Goal: Task Accomplishment & Management: Complete application form

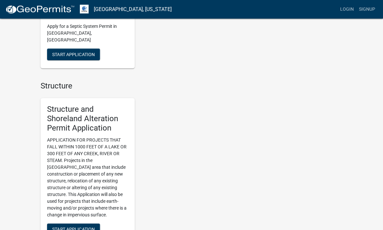
scroll to position [425, 0]
click at [63, 226] on span "Start Application" at bounding box center [73, 228] width 42 height 5
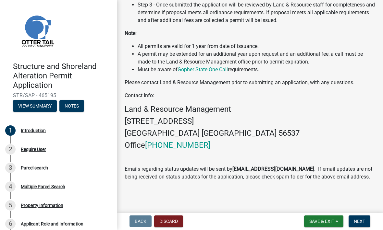
scroll to position [222, 0]
click at [25, 129] on div "Introduction" at bounding box center [33, 131] width 25 height 5
click at [23, 106] on button "View Summary" at bounding box center [35, 107] width 44 height 12
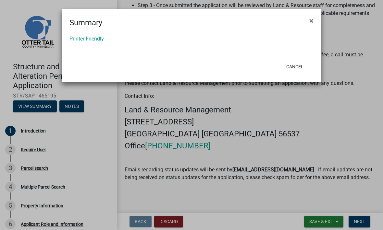
click at [79, 37] on link "Printer Friendly" at bounding box center [86, 39] width 34 height 6
click at [22, 133] on ngb-modal-window "Summary × Printer Friendly Cancel" at bounding box center [191, 115] width 383 height 230
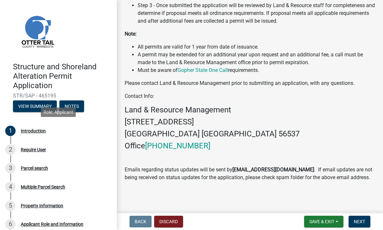
click at [23, 131] on div "Introduction" at bounding box center [33, 131] width 25 height 5
click at [71, 147] on div "2 Require User" at bounding box center [55, 150] width 101 height 10
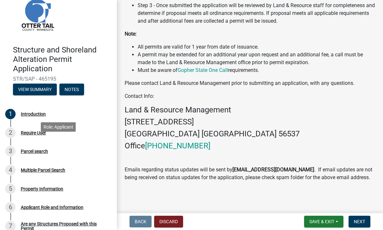
scroll to position [19, 0]
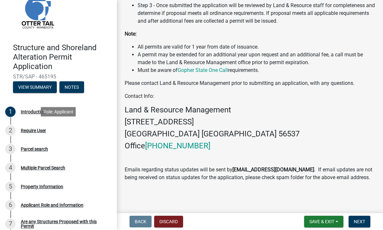
click at [12, 131] on div "2" at bounding box center [10, 131] width 10 height 10
click at [4, 129] on link "2 Require User" at bounding box center [58, 130] width 117 height 19
click at [23, 130] on div "Require User" at bounding box center [33, 130] width 25 height 5
click at [5, 131] on link "2 Require User" at bounding box center [58, 130] width 117 height 19
click at [9, 131] on div "2" at bounding box center [10, 131] width 10 height 10
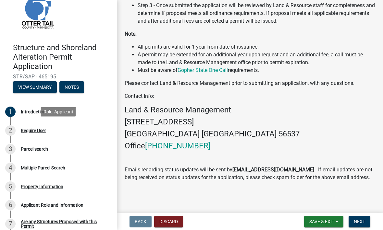
click at [16, 111] on div "1 Introduction" at bounding box center [55, 112] width 101 height 10
click at [55, 95] on div "Role: Applicant" at bounding box center [58, 93] width 35 height 9
click at [29, 113] on div "Introduction" at bounding box center [33, 112] width 25 height 5
click at [9, 108] on div "1" at bounding box center [10, 112] width 10 height 10
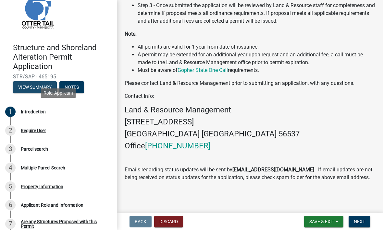
click at [27, 88] on button "View Summary" at bounding box center [35, 87] width 44 height 12
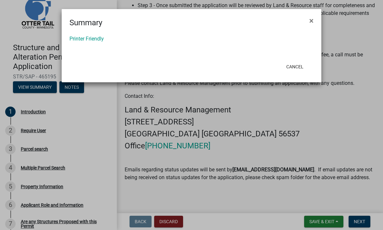
click at [82, 37] on link "Printer Friendly" at bounding box center [86, 39] width 34 height 6
click at [307, 16] on button "×" at bounding box center [311, 21] width 15 height 18
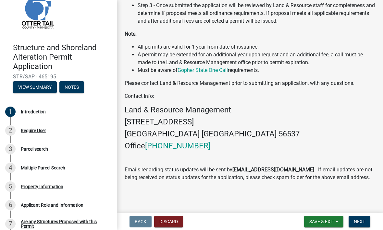
click at [14, 131] on div "2" at bounding box center [10, 131] width 10 height 10
click at [10, 130] on div "2" at bounding box center [10, 131] width 10 height 10
click at [32, 129] on div "Require User" at bounding box center [33, 130] width 25 height 5
click at [54, 107] on div "1 Introduction" at bounding box center [55, 112] width 101 height 10
click at [61, 93] on div "Role: Applicant" at bounding box center [58, 93] width 35 height 9
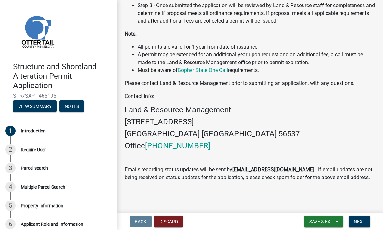
scroll to position [0, 0]
click at [21, 167] on div "Parcel search" at bounding box center [34, 168] width 27 height 5
click at [12, 169] on div "3" at bounding box center [10, 168] width 10 height 10
click at [14, 151] on div "2" at bounding box center [10, 150] width 10 height 10
click at [14, 131] on div "1" at bounding box center [10, 131] width 10 height 10
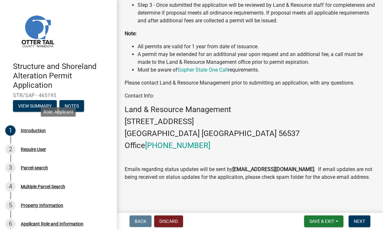
click at [349, 218] on button "Next" at bounding box center [359, 222] width 22 height 12
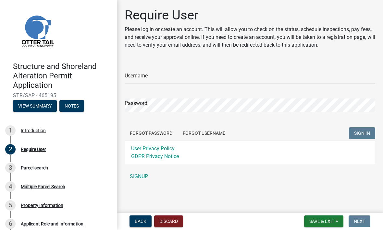
click at [32, 111] on button "View Summary" at bounding box center [35, 107] width 44 height 12
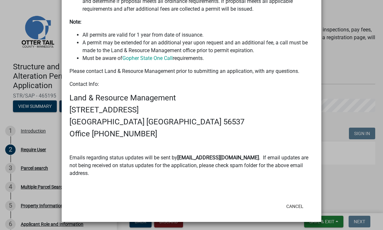
scroll to position [284, 0]
click at [295, 205] on button "Cancel" at bounding box center [295, 207] width 28 height 12
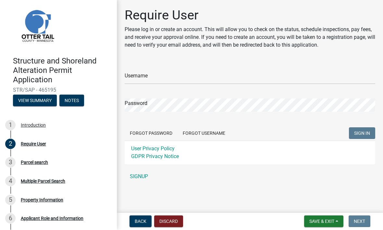
scroll to position [5, 0]
